Goal: Information Seeking & Learning: Learn about a topic

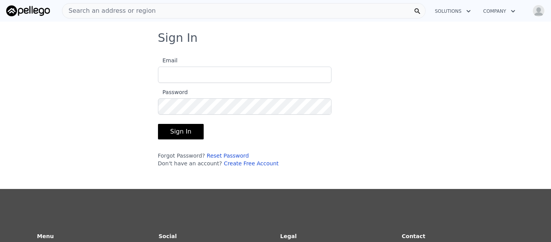
click at [235, 76] on input "Email" at bounding box center [245, 75] width 174 height 16
type input "urbanofolk@gmail.com"
click at [181, 132] on button "Sign In" at bounding box center [181, 132] width 46 height 16
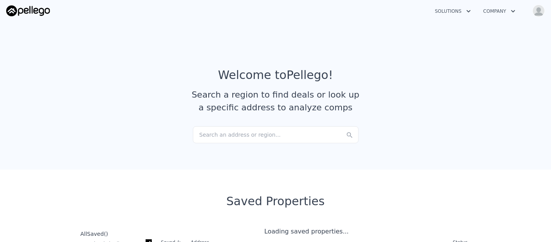
checkbox input "true"
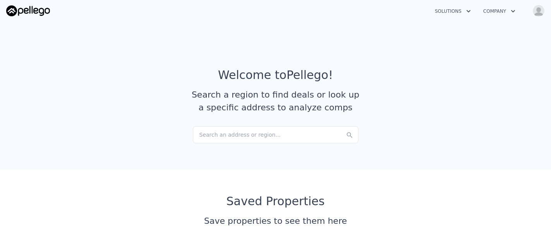
click at [224, 137] on div "Search an address or region..." at bounding box center [276, 134] width 166 height 17
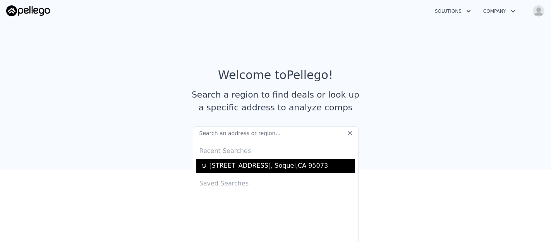
click at [232, 165] on div "3357 Chardonnay Rd , Soquel , CA 95073" at bounding box center [269, 165] width 119 height 9
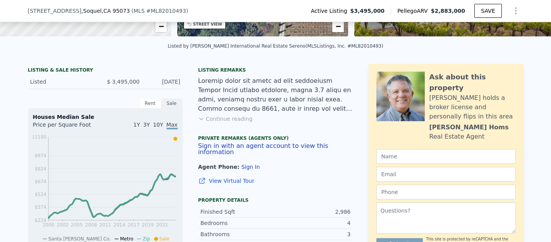
scroll to position [159, 0]
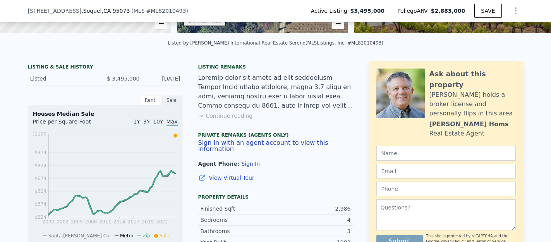
click at [244, 161] on button "Sign In" at bounding box center [250, 164] width 19 height 6
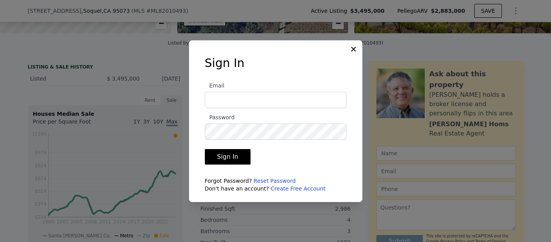
click at [250, 100] on input "Email" at bounding box center [276, 100] width 142 height 16
type input "urbanofolk@gmail.com"
click at [226, 153] on button "Sign In" at bounding box center [228, 157] width 46 height 16
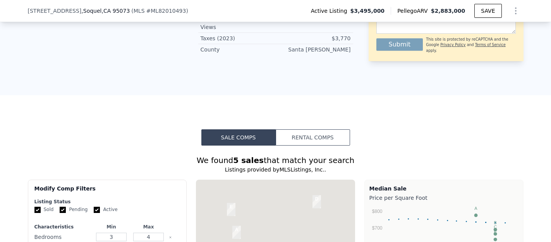
scroll to position [647, 0]
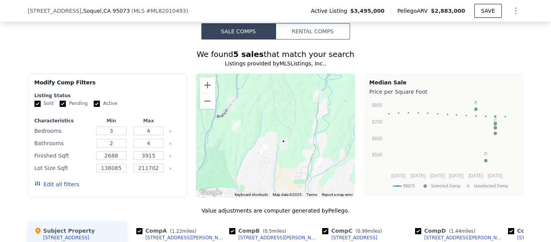
click at [517, 10] on icon "Show Options" at bounding box center [516, 10] width 9 height 9
click at [517, 54] on div "Save Edit Structure Share Analysis" at bounding box center [480, 39] width 87 height 34
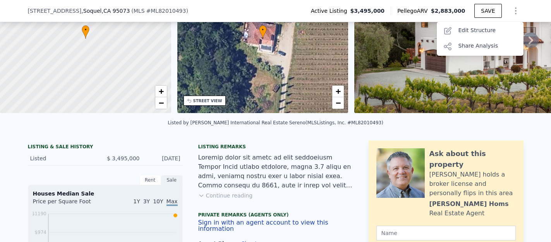
scroll to position [0, 0]
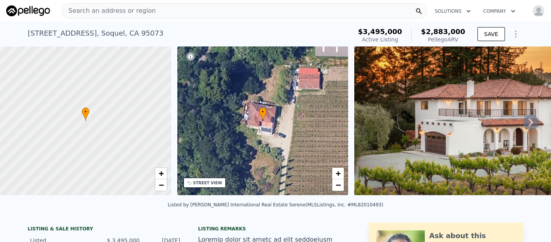
click at [541, 11] on img "button" at bounding box center [539, 11] width 12 height 12
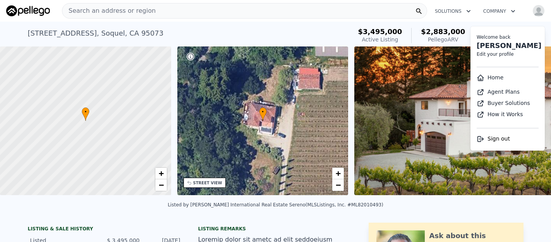
click at [497, 137] on span "Sign out" at bounding box center [499, 139] width 22 height 6
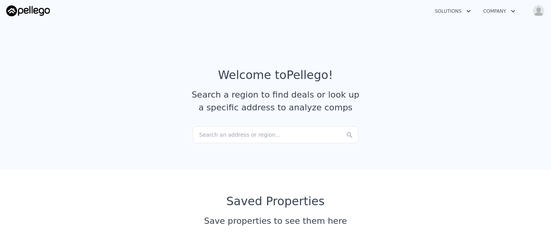
click at [538, 10] on img "button" at bounding box center [539, 11] width 12 height 12
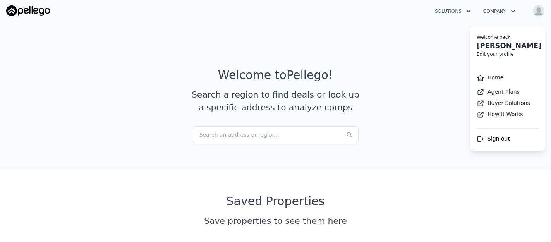
click at [493, 141] on span "Sign out" at bounding box center [499, 139] width 22 height 6
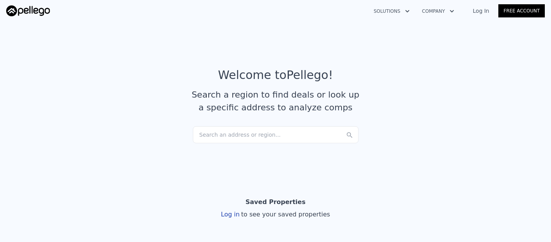
click at [484, 11] on link "Log In" at bounding box center [481, 11] width 35 height 8
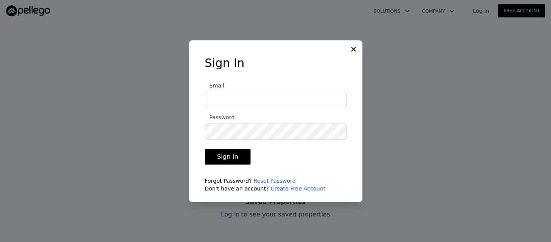
click at [258, 99] on input "Email" at bounding box center [276, 100] width 142 height 16
type input "urbanofolk@gmail.com"
click at [245, 141] on form "Email urbanofolk@gmail.com Password Sign In Forgot Password? Reset Password Don…" at bounding box center [276, 134] width 142 height 116
click at [221, 158] on button "Sign In" at bounding box center [228, 157] width 46 height 16
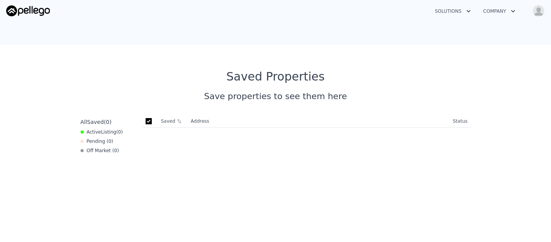
scroll to position [68, 0]
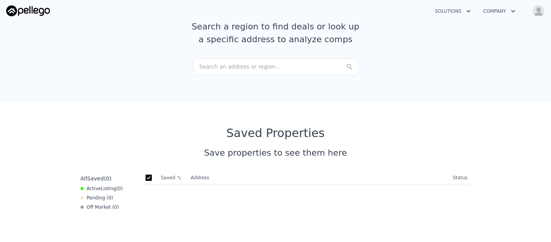
click at [240, 66] on div "Search an address or region..." at bounding box center [276, 66] width 166 height 17
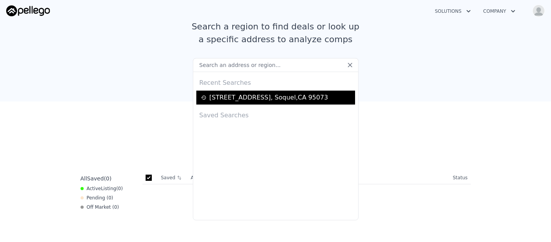
click at [241, 102] on div "3357 Chardonnay Rd , Soquel , CA 95073" at bounding box center [275, 98] width 159 height 14
click at [245, 96] on div "3357 Chardonnay Rd , Soquel , CA 95073" at bounding box center [269, 97] width 119 height 9
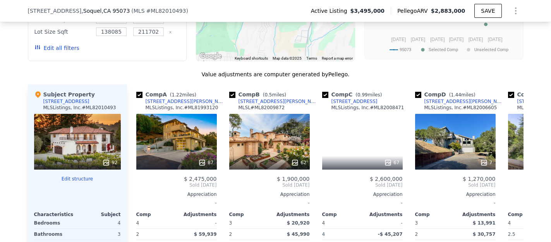
scroll to position [825, 0]
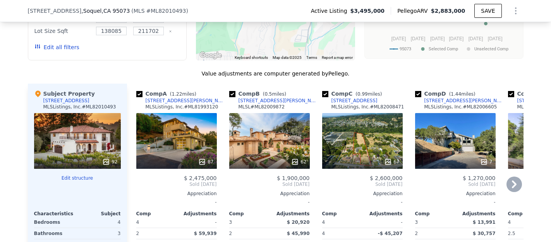
click at [419, 91] on input "checkbox" at bounding box center [418, 94] width 6 height 6
checkbox input "false"
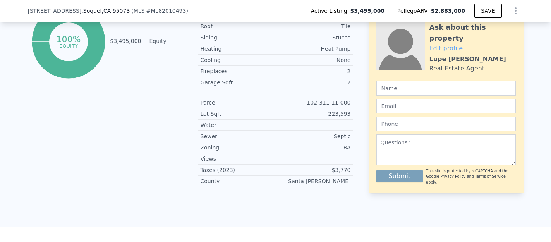
scroll to position [450, 0]
click at [516, 11] on icon "Show Options" at bounding box center [516, 11] width 1 height 6
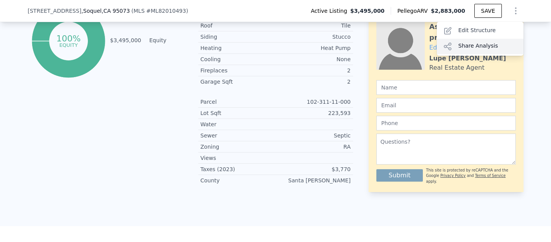
click at [486, 45] on div "Share Analysis" at bounding box center [480, 47] width 87 height 16
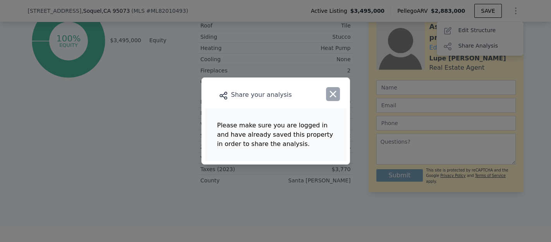
click at [332, 95] on icon "button" at bounding box center [333, 94] width 11 height 11
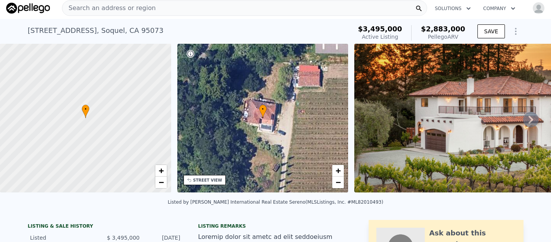
scroll to position [0, 0]
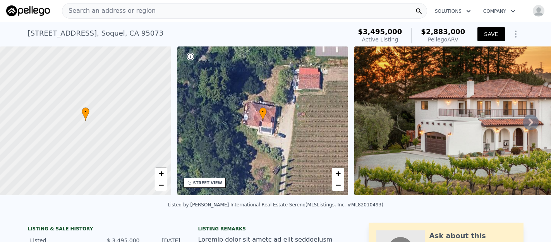
click at [490, 35] on button "SAVE" at bounding box center [491, 34] width 27 height 14
click at [517, 36] on icon "Show Options" at bounding box center [516, 33] width 9 height 9
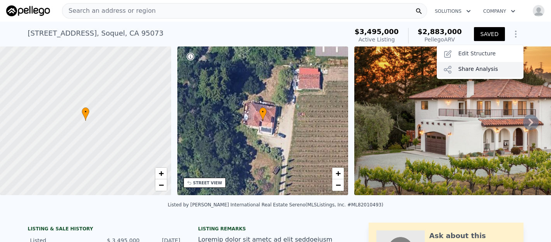
click at [482, 71] on div "Share Analysis" at bounding box center [480, 70] width 87 height 16
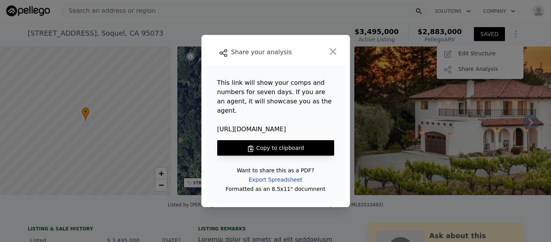
click at [287, 146] on button "Copy to clipboard" at bounding box center [275, 148] width 117 height 16
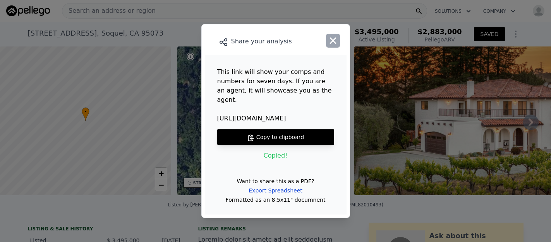
click at [336, 46] on icon "button" at bounding box center [333, 40] width 11 height 11
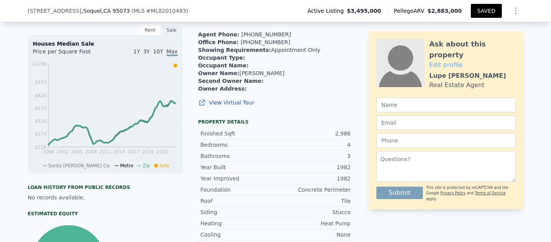
scroll to position [3, 0]
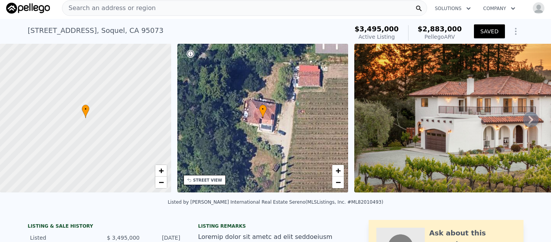
click at [221, 14] on div "Search an address or region" at bounding box center [244, 8] width 365 height 16
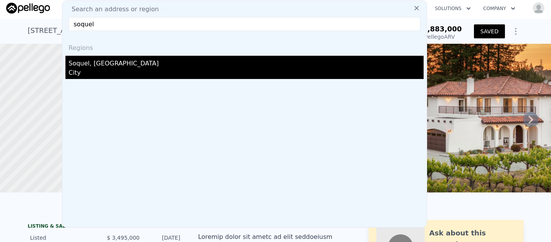
type input "soquel"
click at [163, 68] on div "City" at bounding box center [246, 73] width 355 height 11
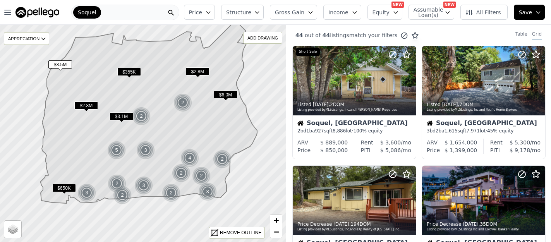
click at [82, 105] on span "$2.8M" at bounding box center [86, 106] width 24 height 8
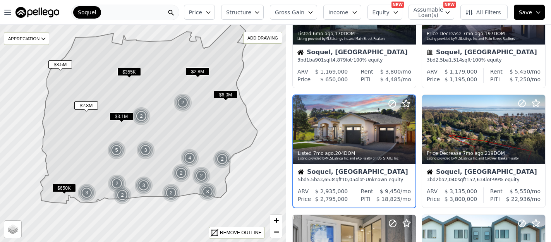
scroll to position [196, 0]
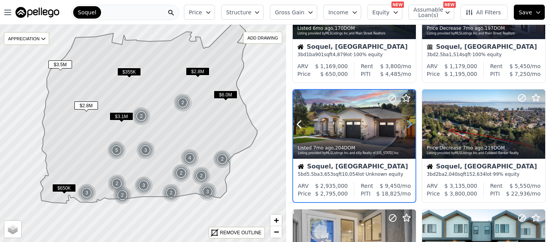
click at [410, 123] on icon at bounding box center [409, 124] width 3 height 7
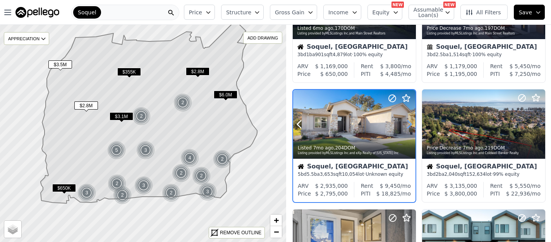
click at [410, 123] on icon at bounding box center [409, 124] width 3 height 7
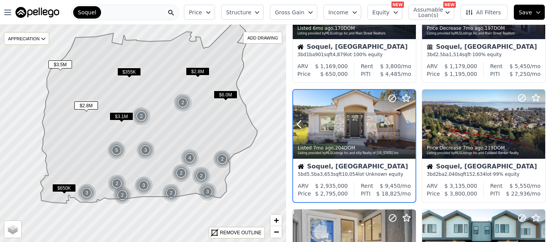
click at [410, 123] on icon at bounding box center [409, 124] width 3 height 7
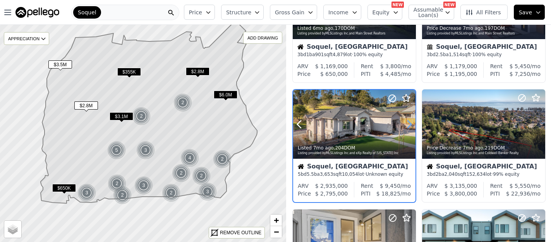
click at [410, 123] on icon at bounding box center [409, 124] width 3 height 7
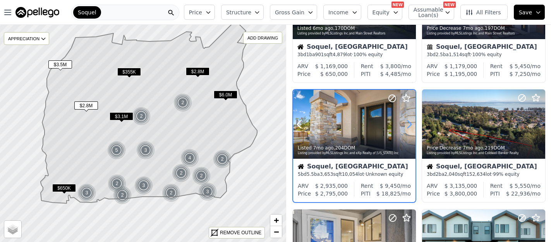
click at [410, 123] on icon at bounding box center [409, 124] width 3 height 7
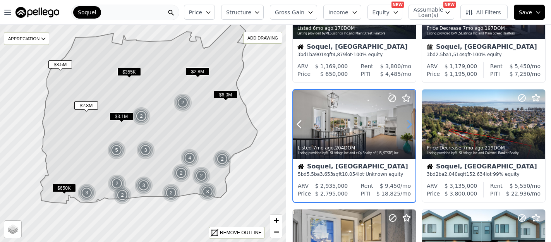
click at [410, 123] on icon at bounding box center [409, 124] width 3 height 7
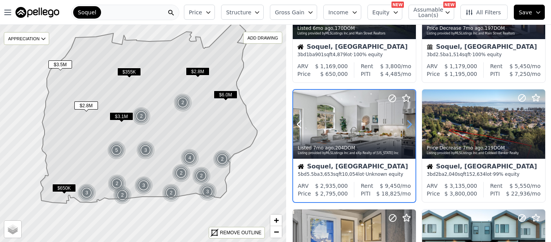
click at [410, 123] on icon at bounding box center [409, 124] width 3 height 7
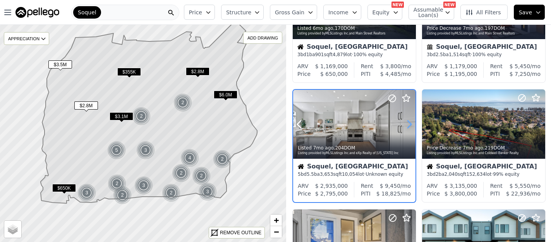
click at [410, 123] on icon at bounding box center [409, 124] width 3 height 7
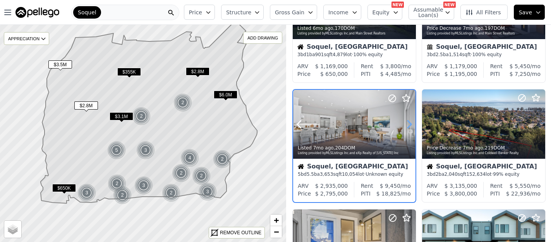
click at [410, 123] on icon at bounding box center [409, 124] width 3 height 7
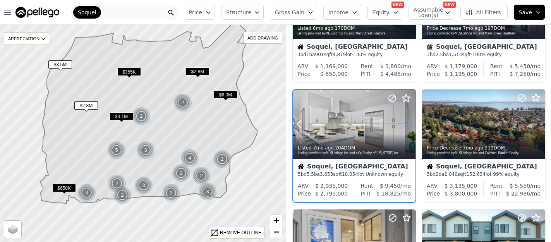
click at [410, 123] on icon at bounding box center [409, 124] width 3 height 7
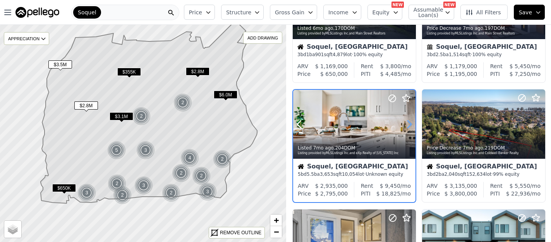
click at [410, 123] on icon at bounding box center [409, 124] width 3 height 7
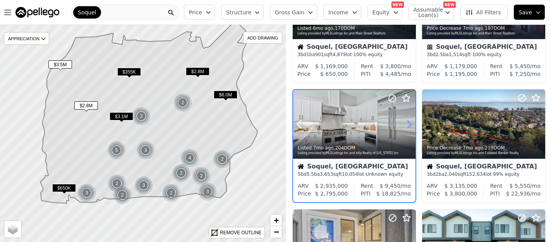
click at [410, 123] on icon at bounding box center [409, 124] width 3 height 7
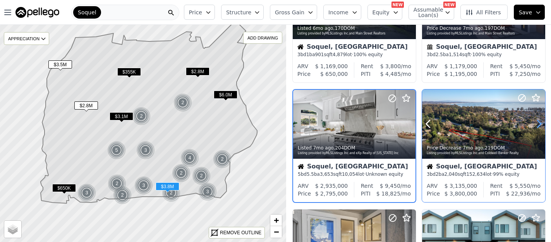
click at [541, 123] on icon at bounding box center [539, 124] width 3 height 7
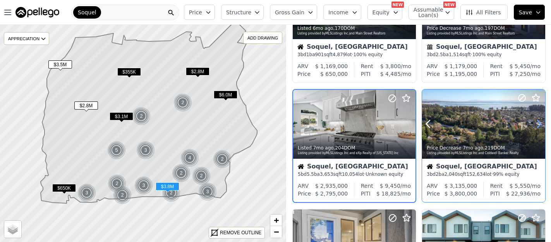
click at [541, 123] on icon at bounding box center [539, 124] width 3 height 7
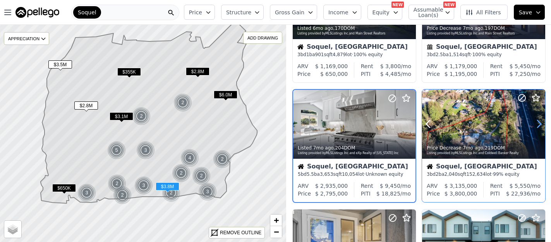
click at [541, 123] on icon at bounding box center [539, 124] width 3 height 7
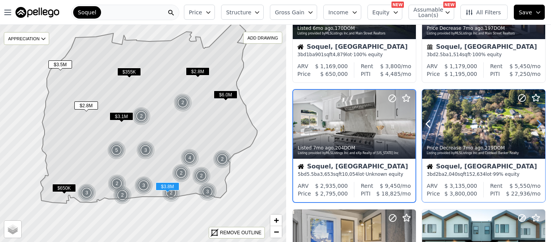
click at [541, 123] on icon at bounding box center [539, 124] width 3 height 7
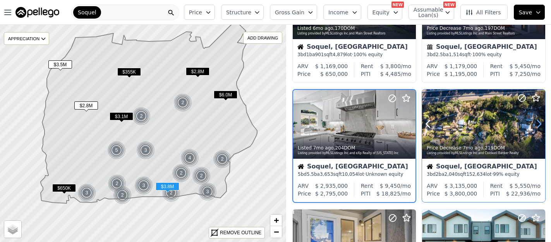
click at [541, 123] on icon at bounding box center [539, 124] width 3 height 7
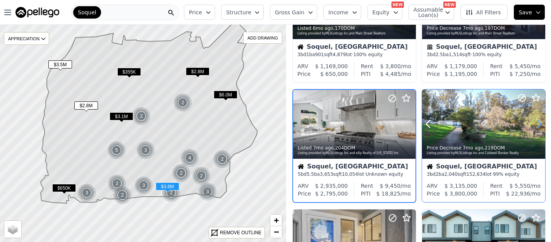
click at [541, 123] on icon at bounding box center [539, 124] width 3 height 7
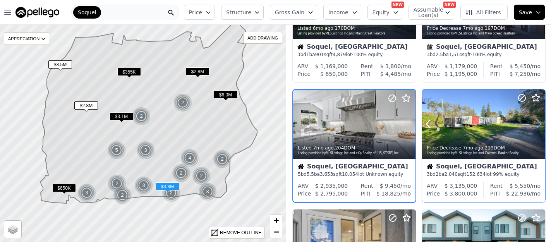
click at [541, 123] on icon at bounding box center [539, 124] width 3 height 7
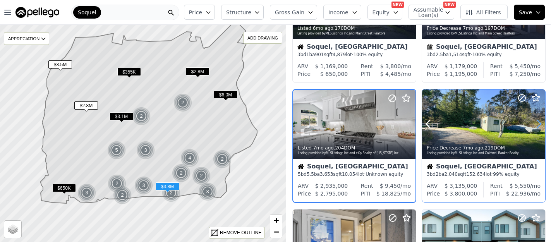
click at [541, 123] on icon at bounding box center [539, 124] width 3 height 7
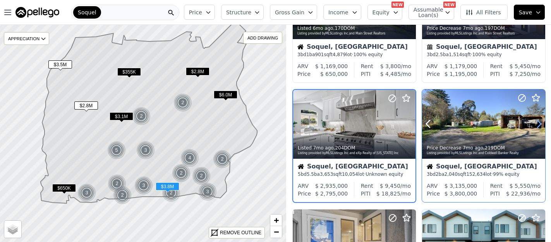
click at [541, 123] on icon at bounding box center [539, 124] width 3 height 7
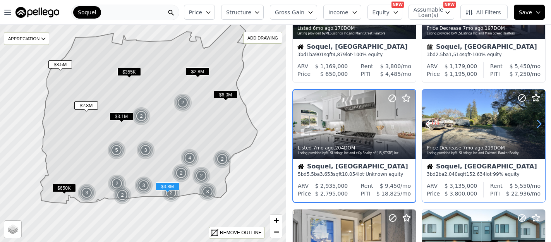
click at [541, 123] on icon at bounding box center [539, 124] width 3 height 7
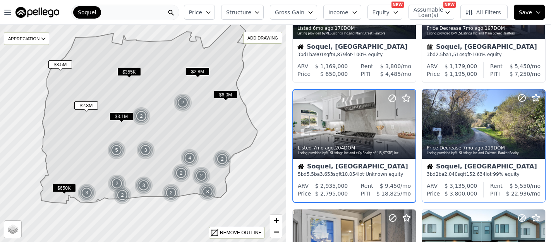
click at [200, 72] on span "$2.8M" at bounding box center [198, 71] width 24 height 8
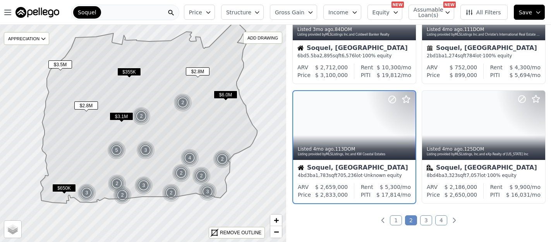
scroll to position [555, 0]
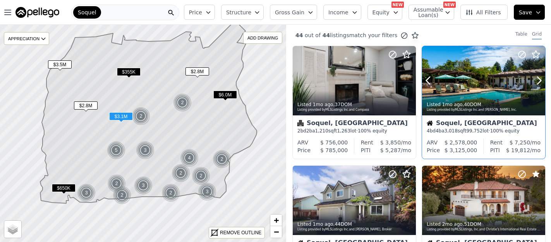
click at [468, 80] on div at bounding box center [483, 80] width 123 height 69
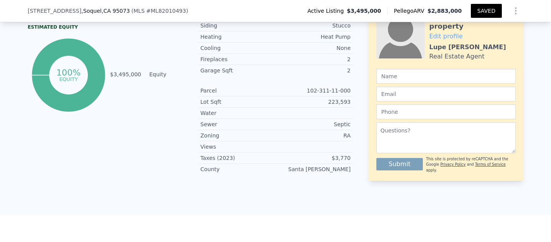
scroll to position [460, 0]
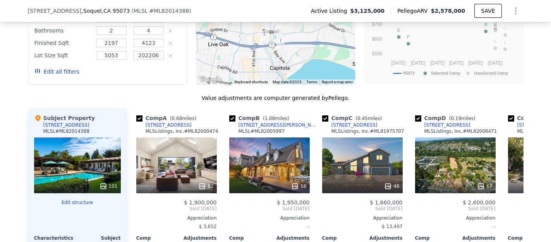
scroll to position [934, 0]
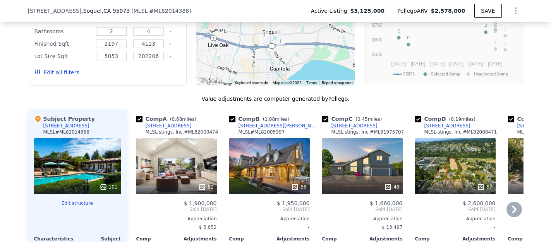
click at [512, 116] on input "checkbox" at bounding box center [511, 119] width 6 height 6
checkbox input "false"
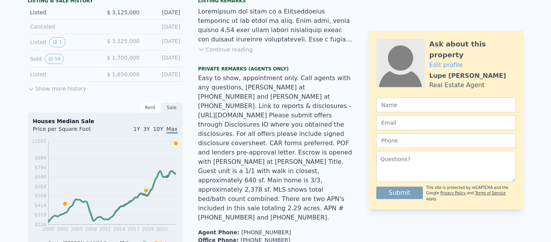
scroll to position [0, 0]
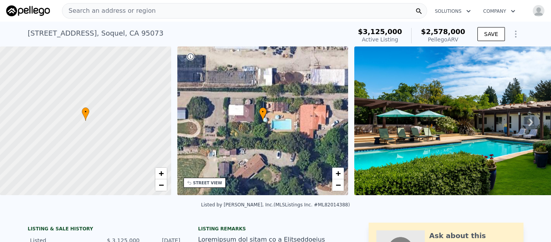
click at [390, 128] on img at bounding box center [466, 121] width 223 height 149
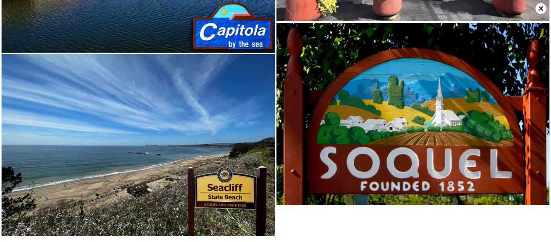
scroll to position [8166, 0]
